Goal: Transaction & Acquisition: Purchase product/service

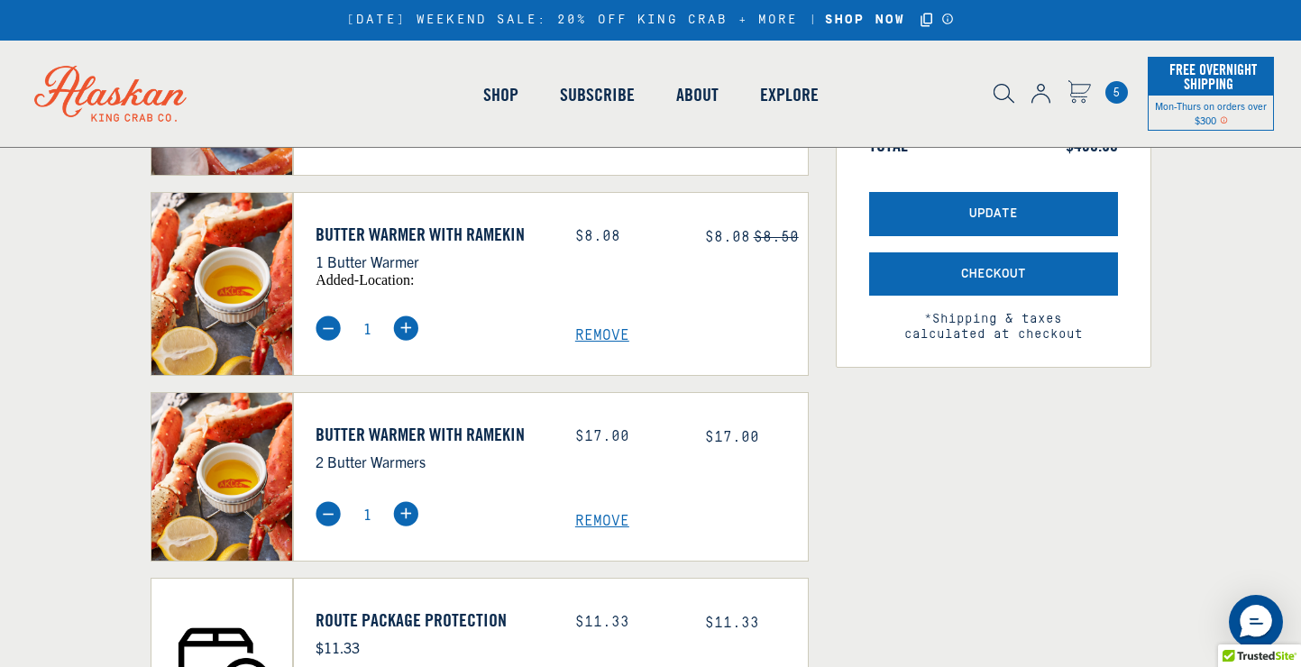
scroll to position [565, 0]
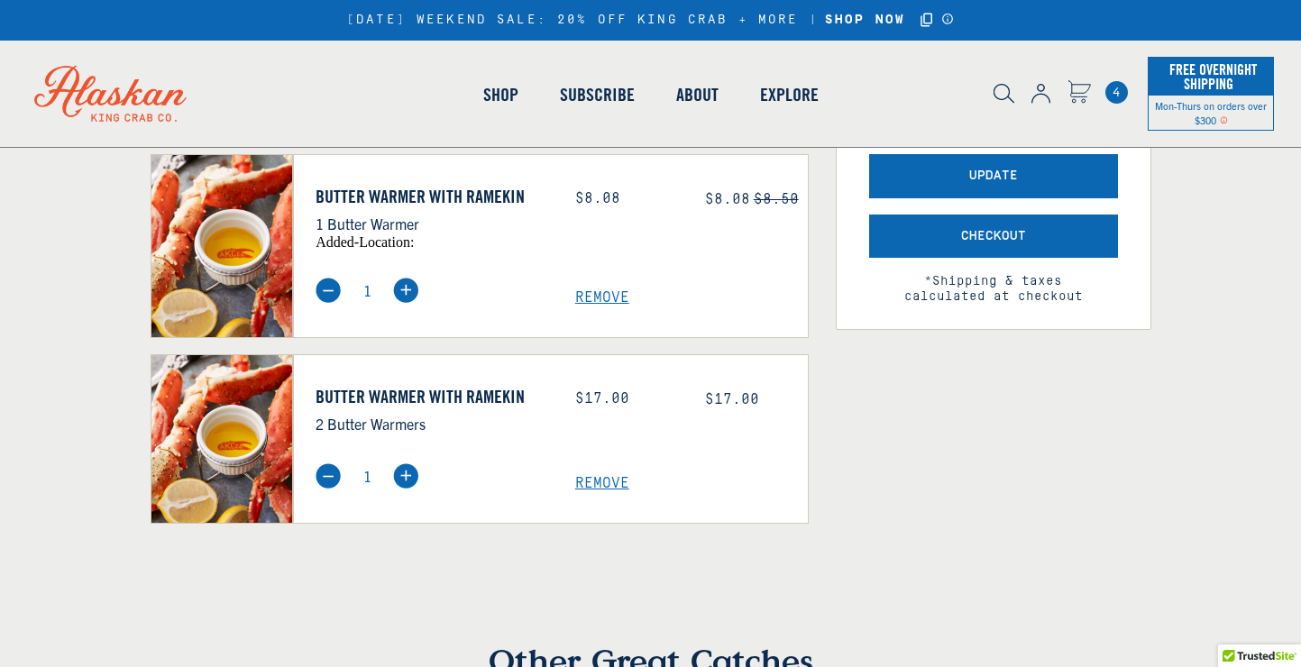
click at [329, 292] on img at bounding box center [328, 290] width 25 height 25
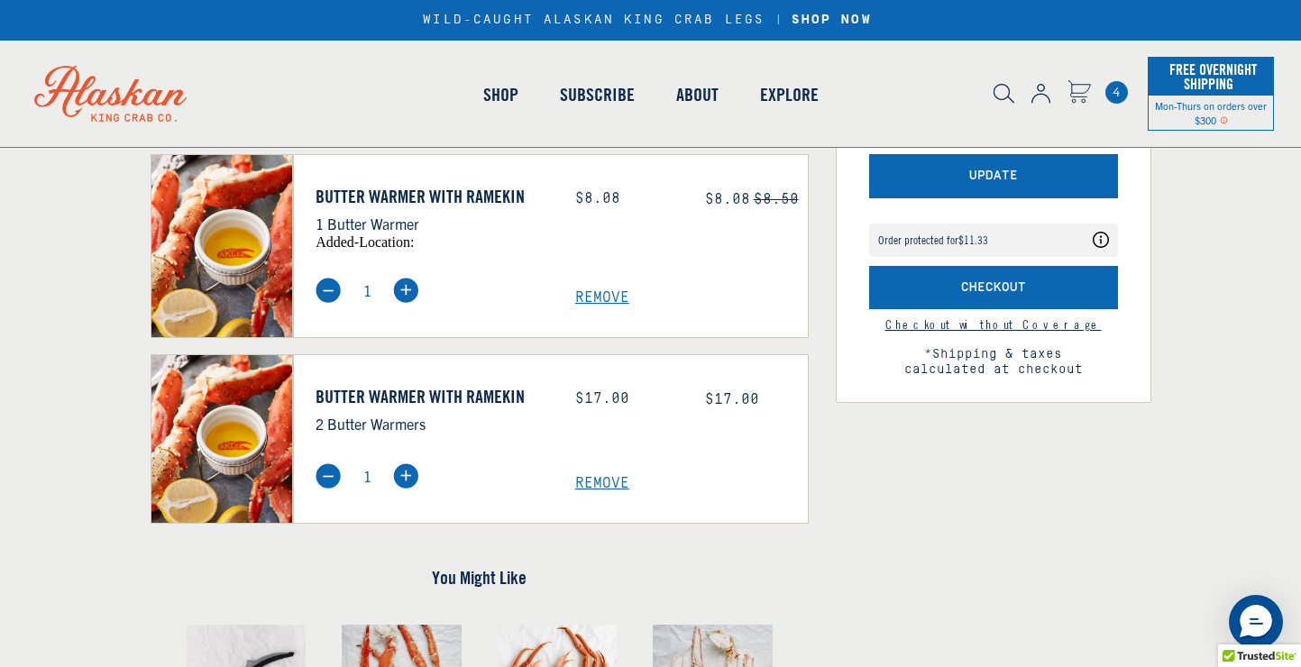
click at [605, 299] on span "Remove" at bounding box center [691, 297] width 233 height 17
click at [585, 297] on span "Remove" at bounding box center [691, 297] width 233 height 17
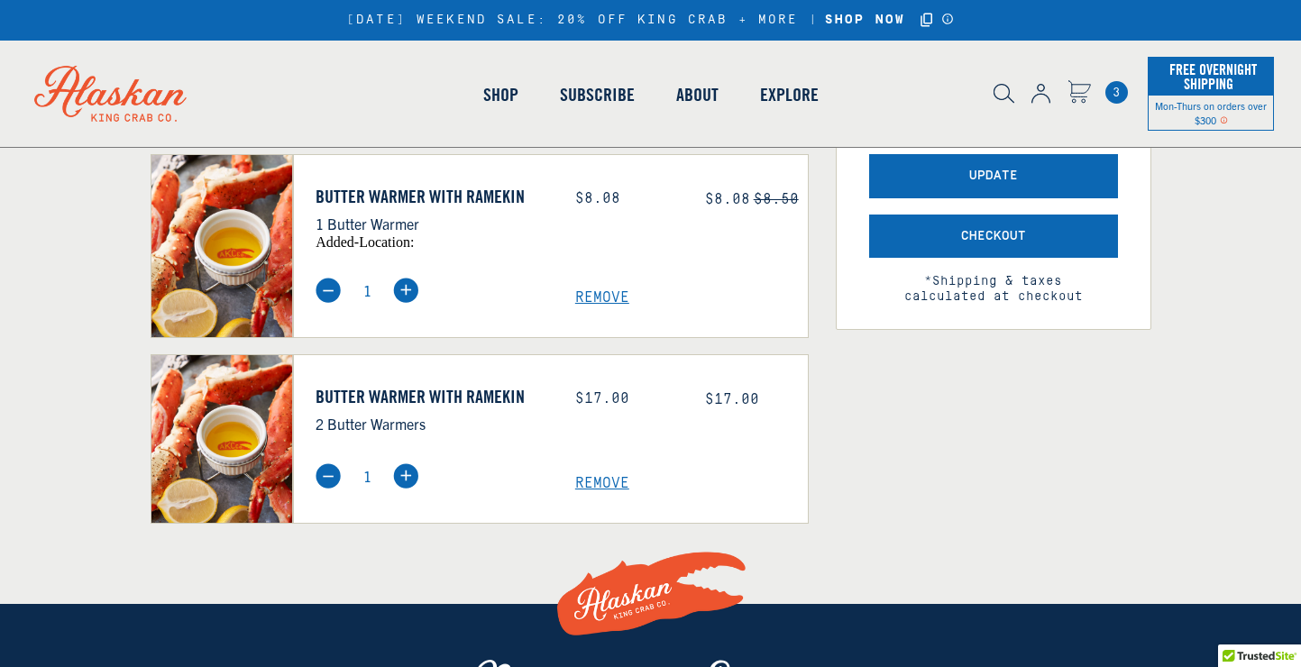
click at [600, 299] on span "Remove" at bounding box center [691, 297] width 233 height 17
